Goal: Task Accomplishment & Management: Manage account settings

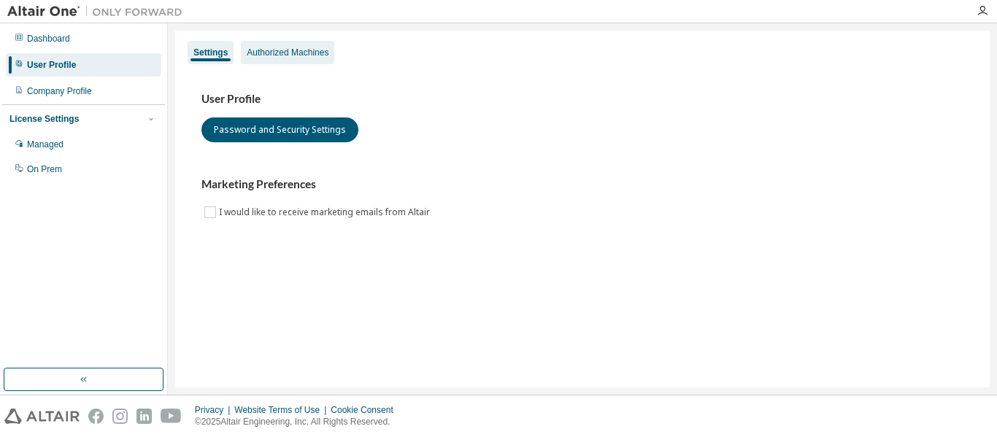
click at [262, 49] on div "Authorized Machines" at bounding box center [288, 53] width 82 height 12
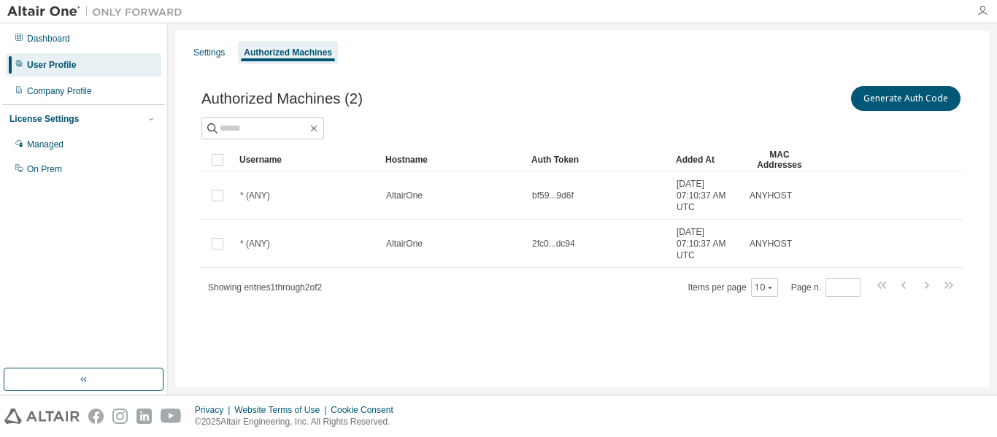
click at [981, 12] on icon "button" at bounding box center [982, 11] width 12 height 12
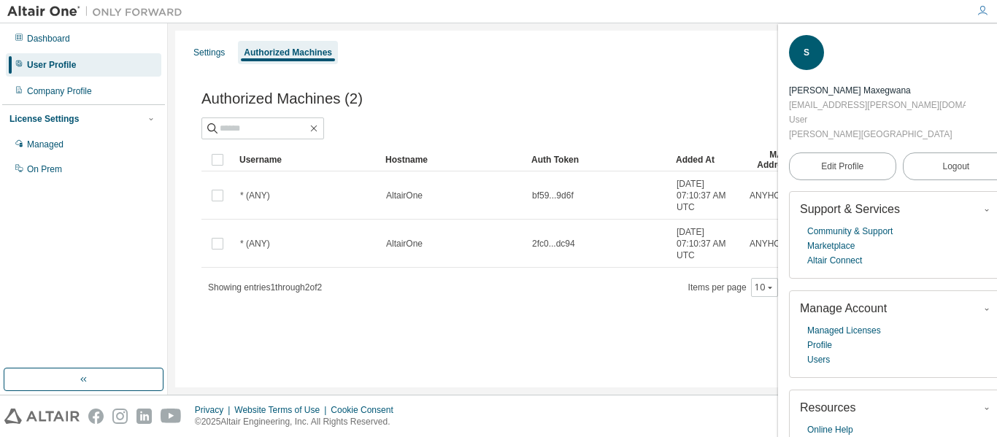
scroll to position [23, 0]
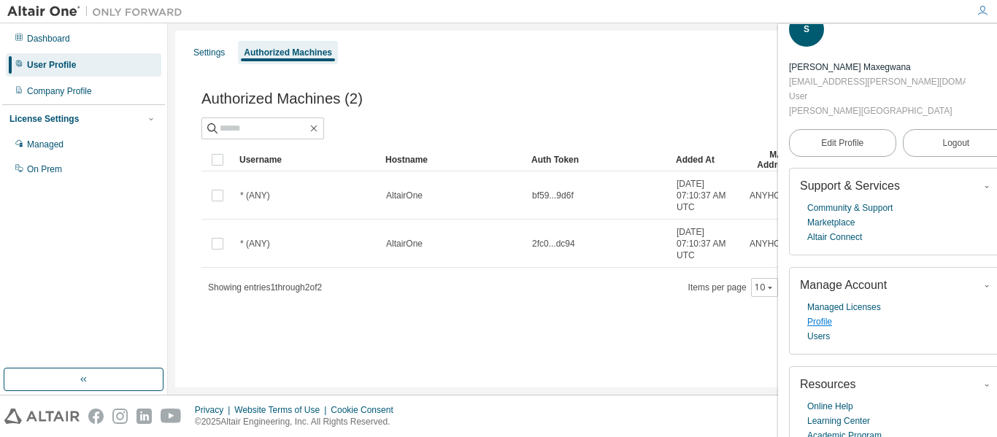
click at [826, 314] on link "Profile" at bounding box center [819, 321] width 25 height 15
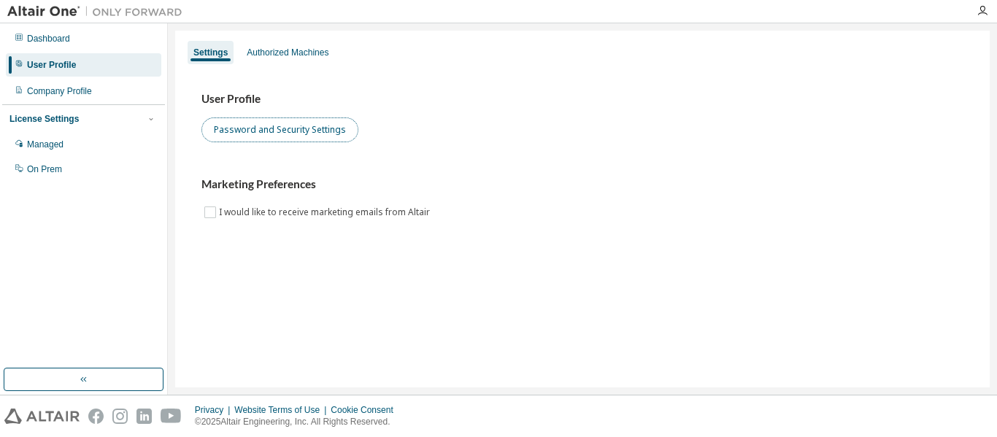
click at [315, 131] on button "Password and Security Settings" at bounding box center [279, 129] width 157 height 25
